Goal: Transaction & Acquisition: Book appointment/travel/reservation

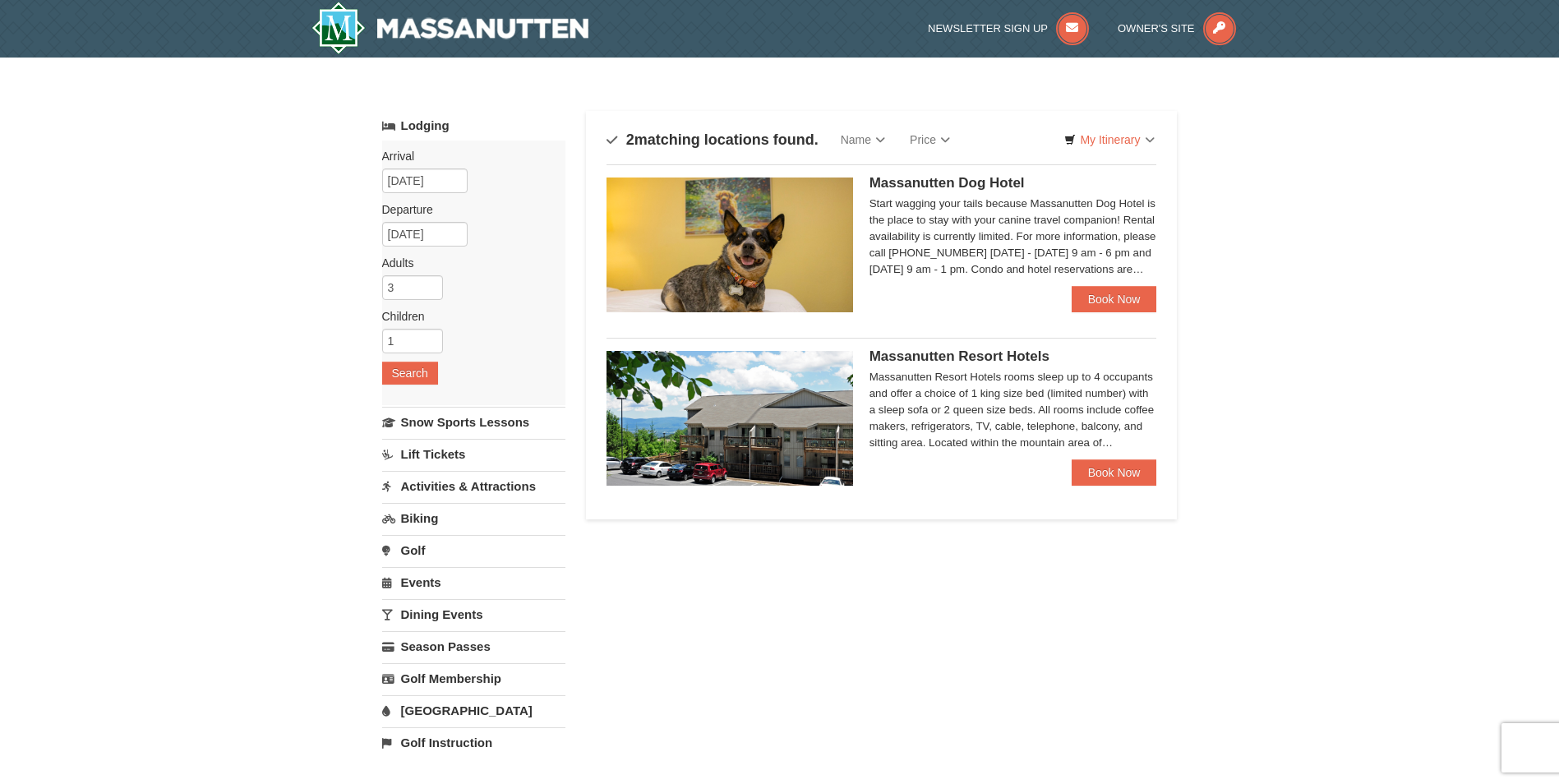
click at [942, 358] on span "Massanutten Resort Hotels" at bounding box center [959, 355] width 180 height 15
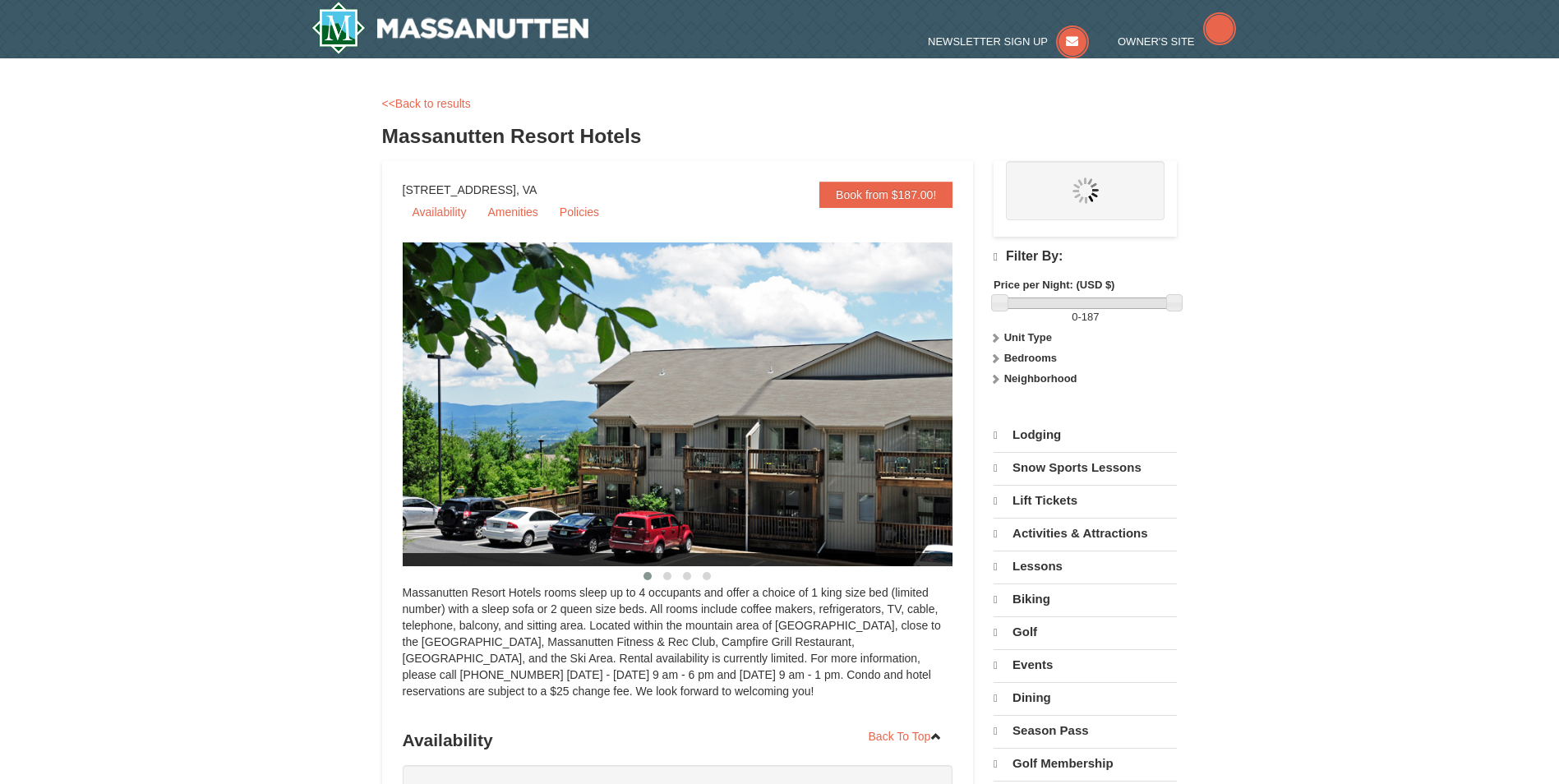
select select "10"
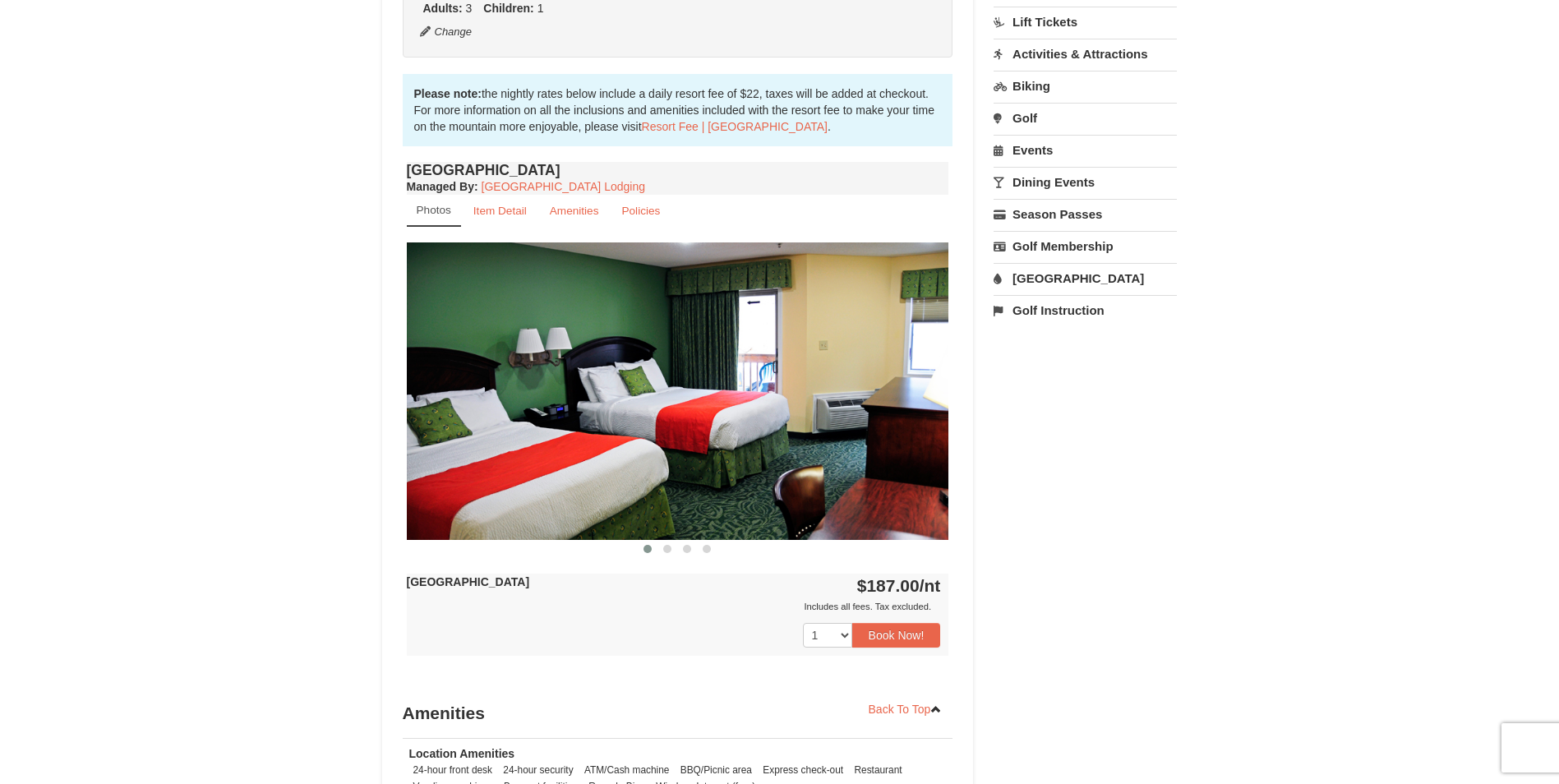
scroll to position [492, 0]
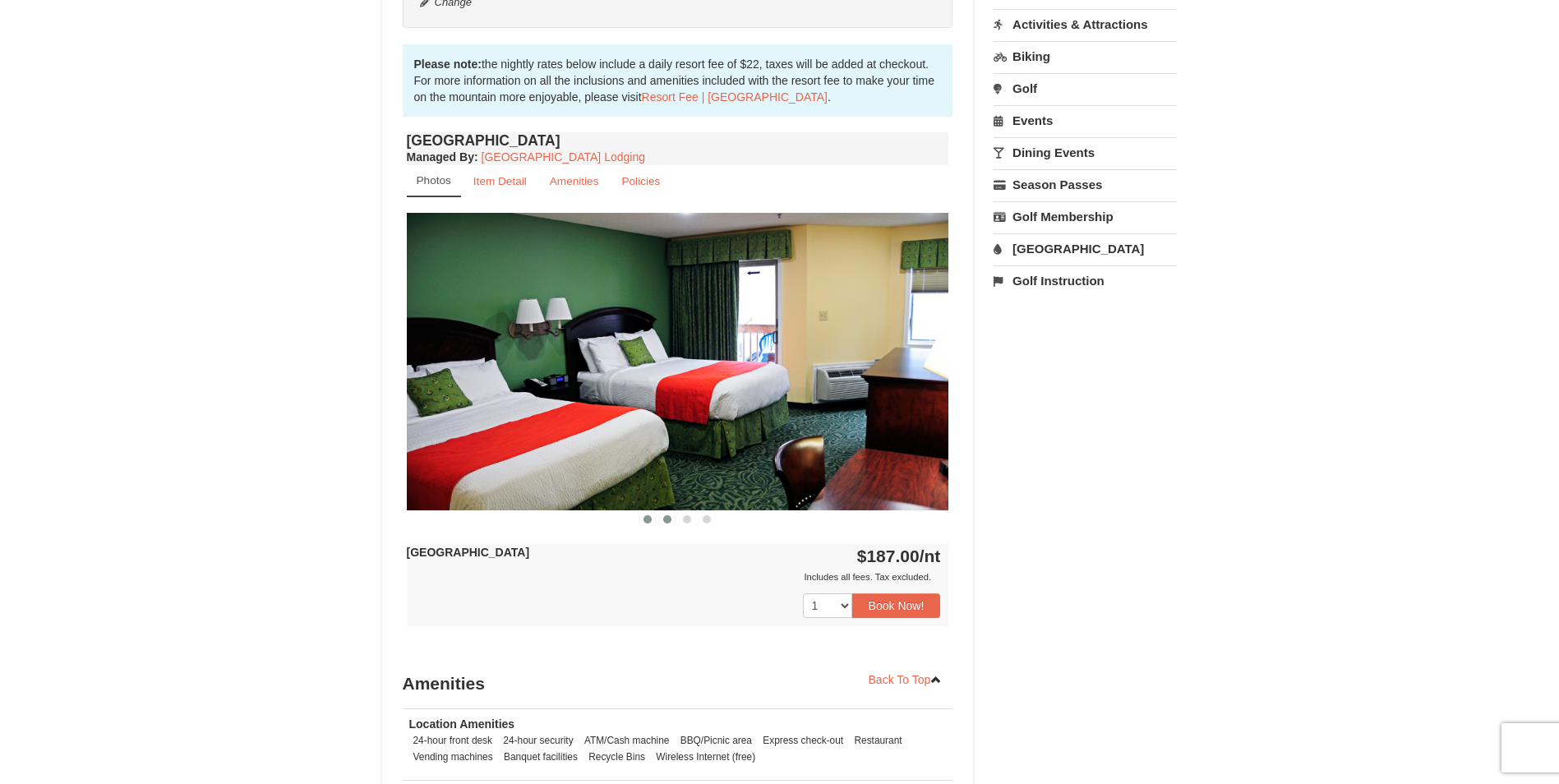
click at [668, 522] on span at bounding box center [667, 518] width 8 height 8
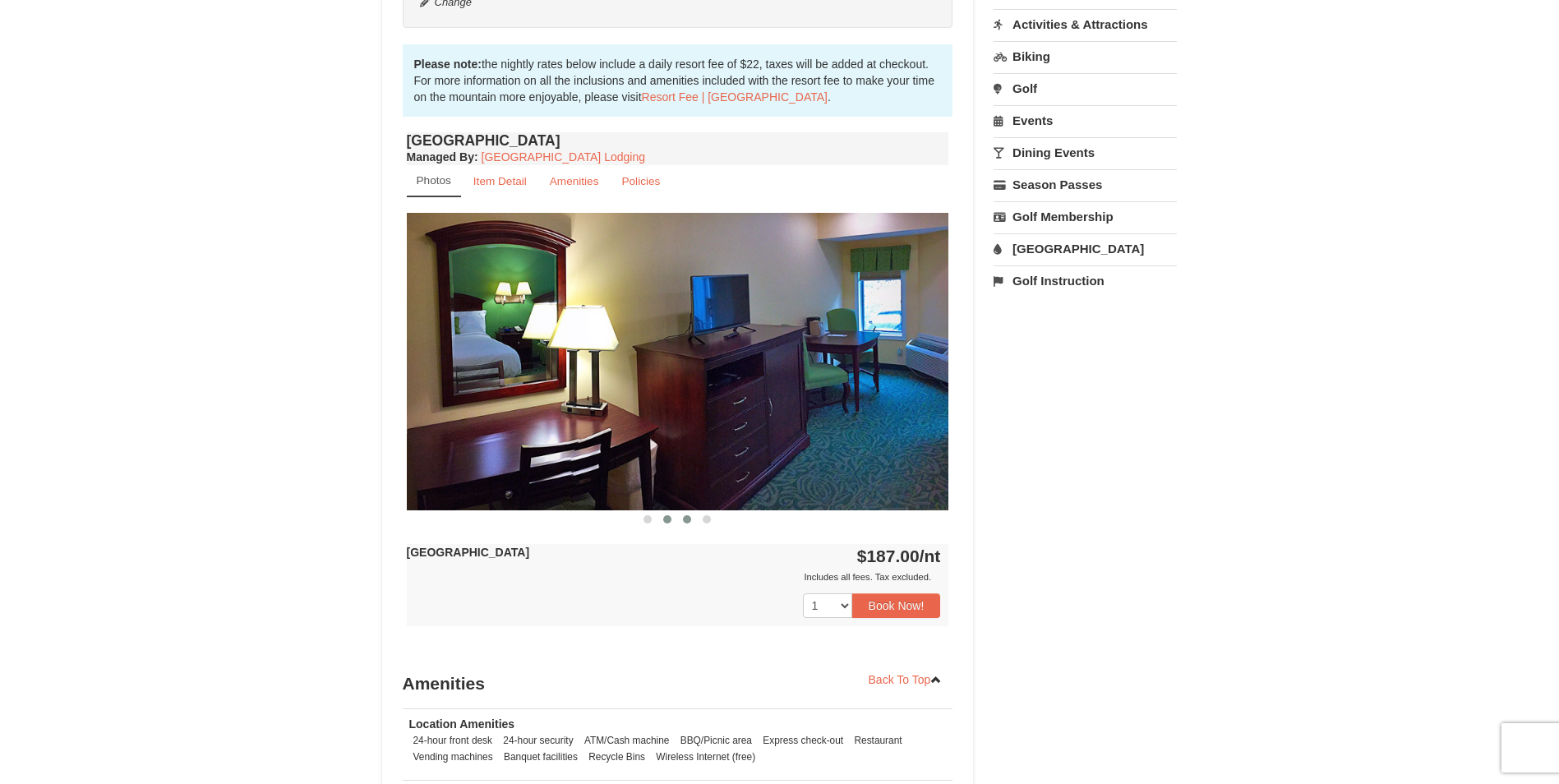
click at [687, 517] on span at bounding box center [687, 518] width 8 height 8
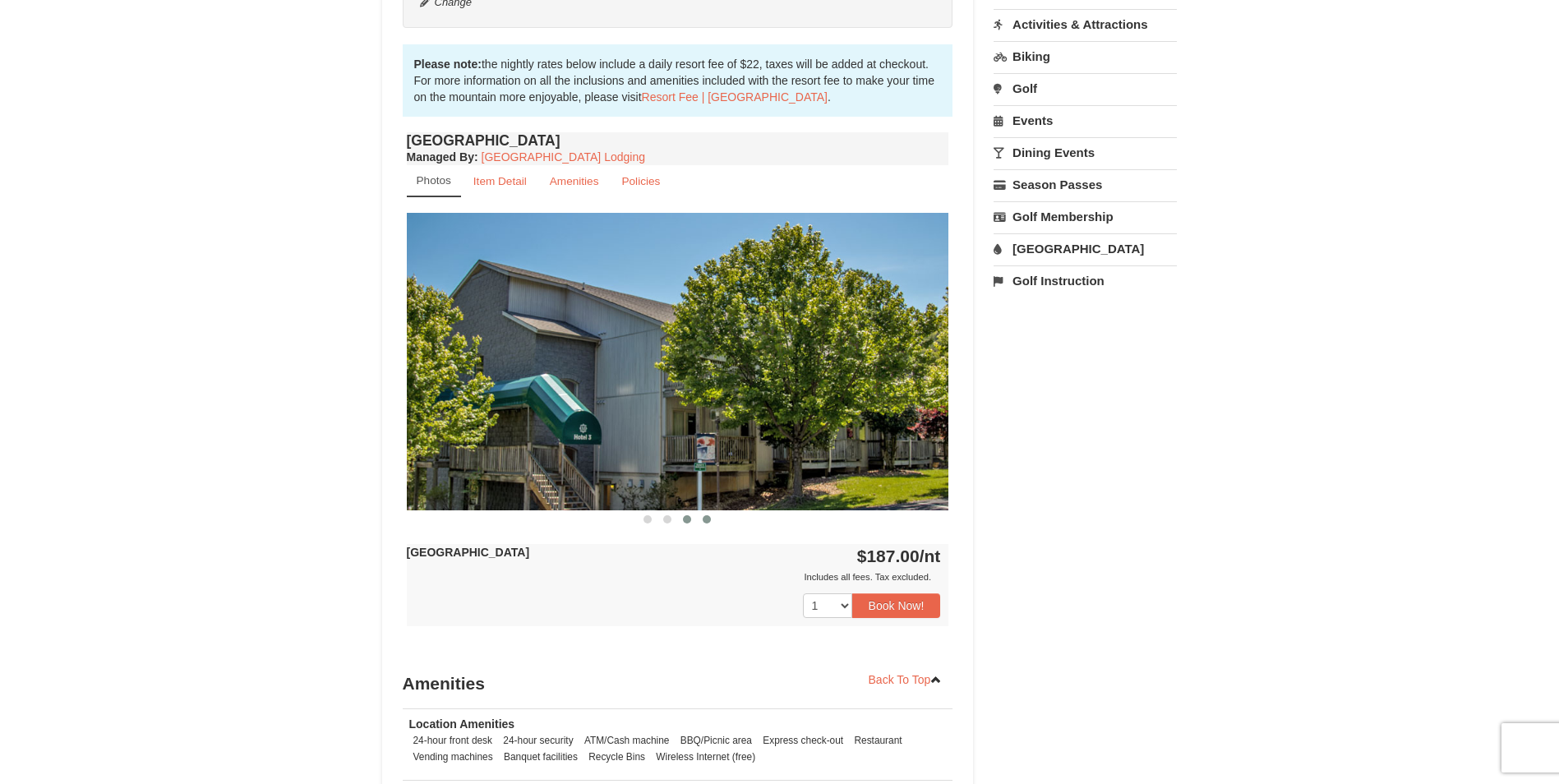
click at [708, 521] on span at bounding box center [706, 518] width 8 height 8
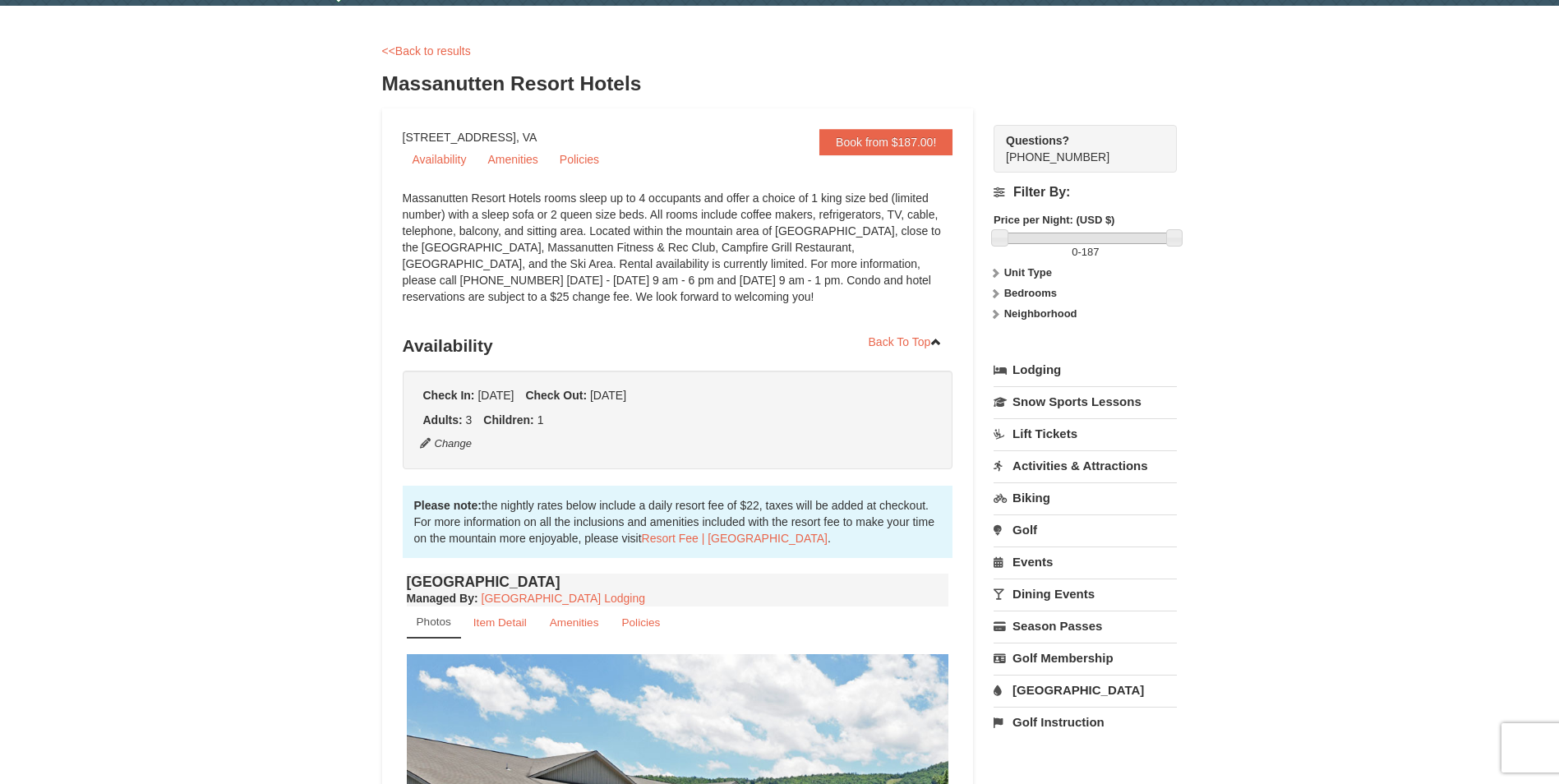
scroll to position [0, 0]
